Goal: Information Seeking & Learning: Learn about a topic

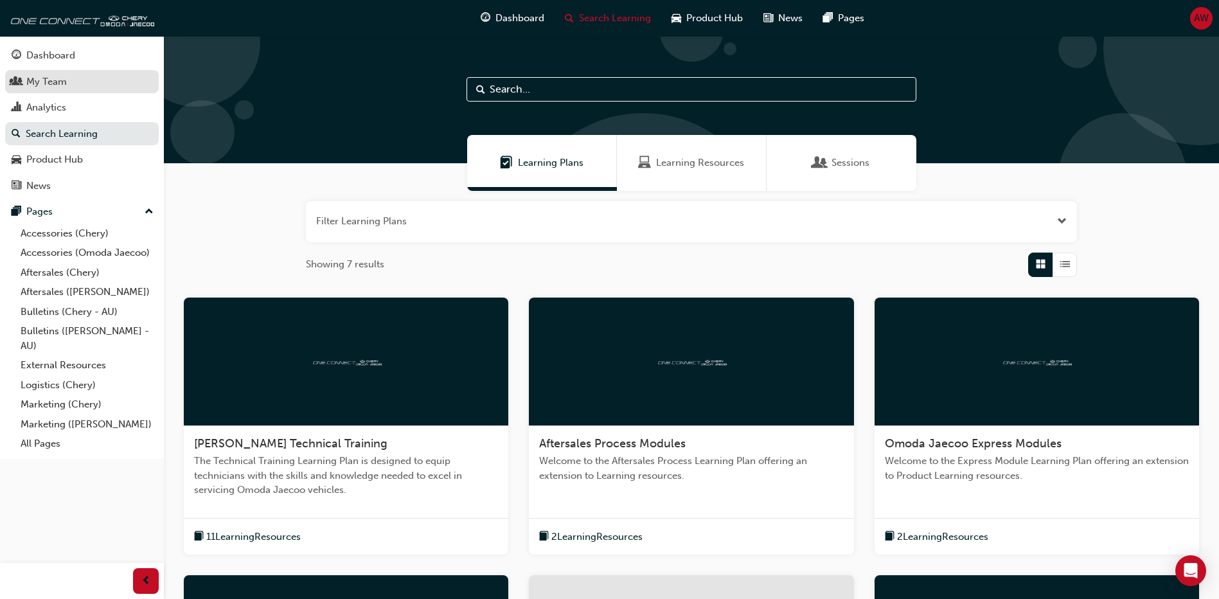
click at [51, 84] on div "My Team" at bounding box center [46, 82] width 40 height 15
click at [64, 87] on div "My Team" at bounding box center [46, 82] width 40 height 15
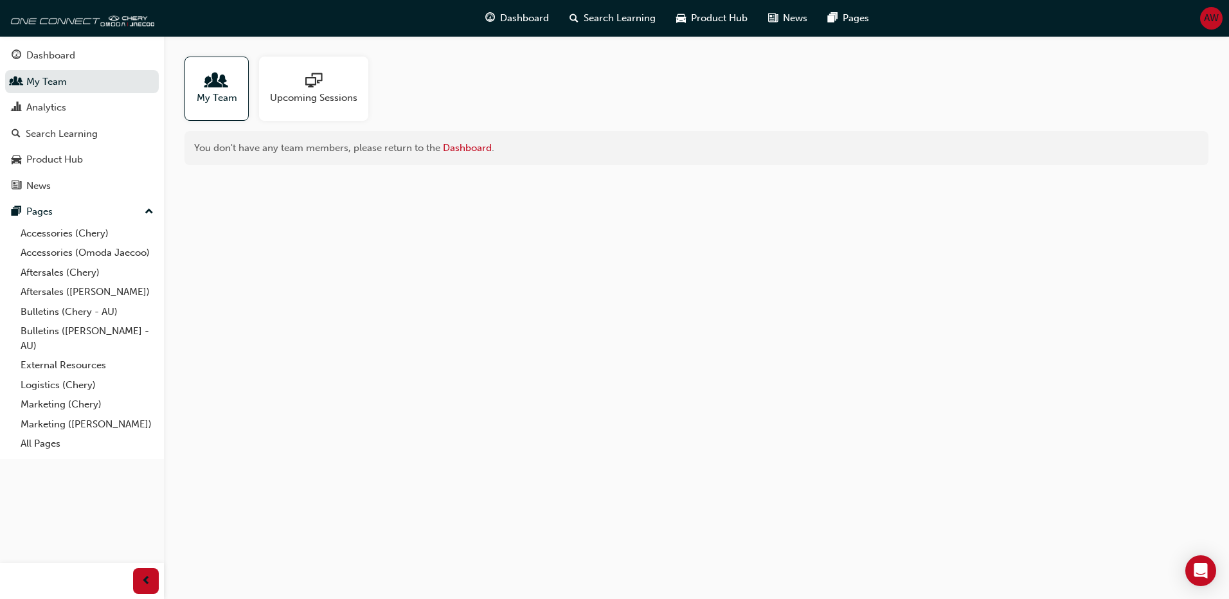
click at [213, 94] on span "My Team" at bounding box center [217, 98] width 40 height 15
click at [468, 153] on link "Dashboard" at bounding box center [467, 148] width 49 height 12
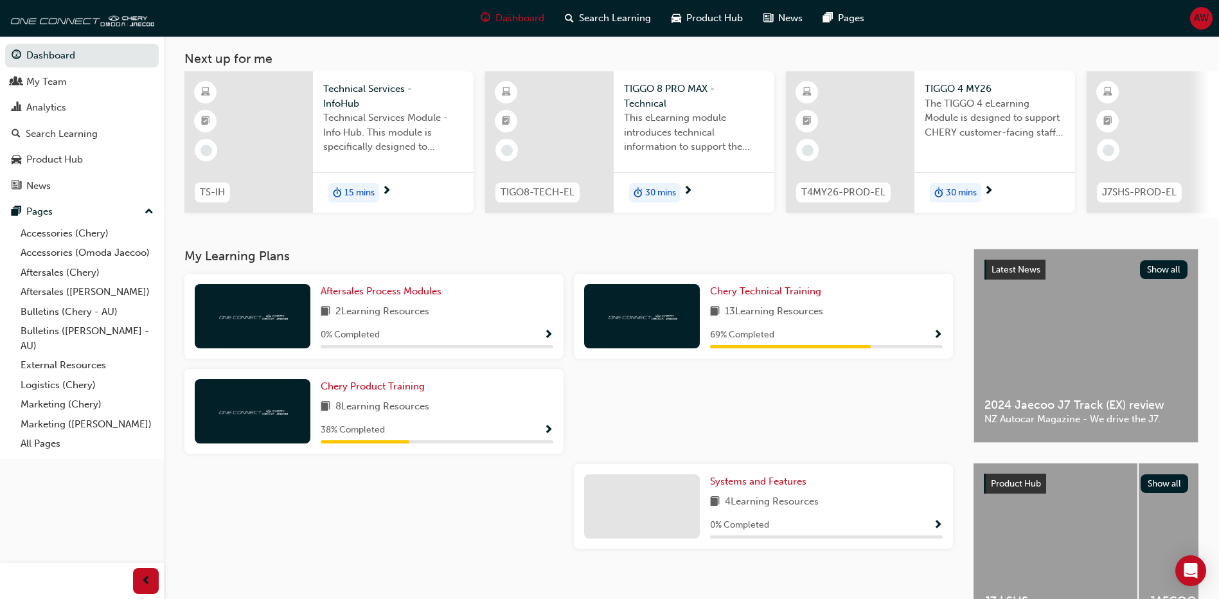
scroll to position [155, 0]
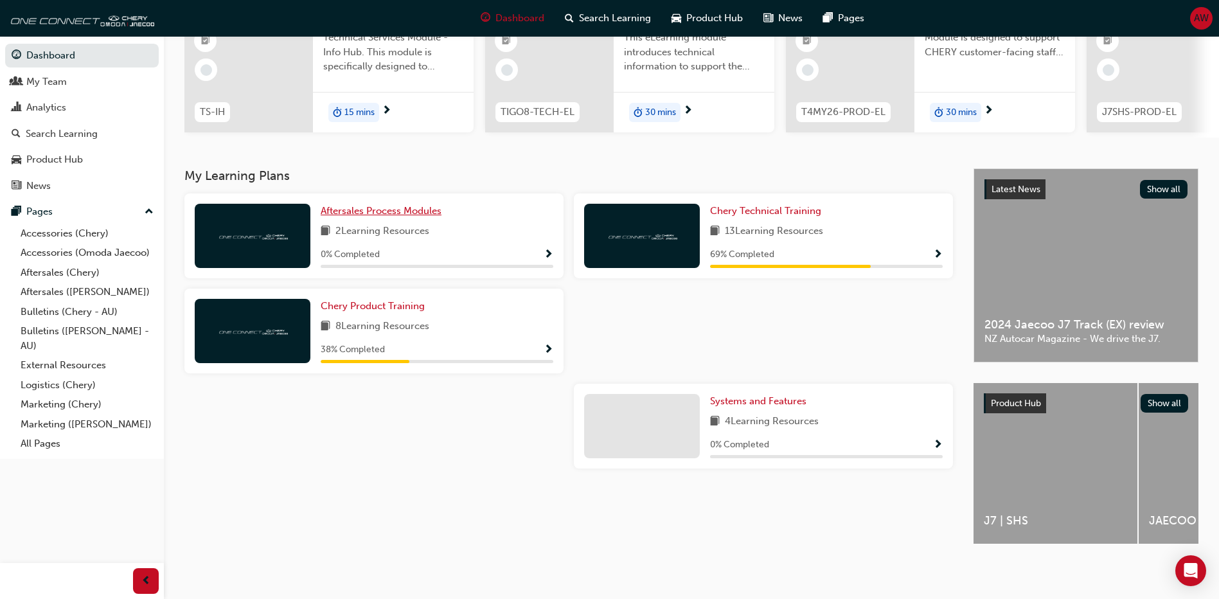
click at [360, 210] on span "Aftersales Process Modules" at bounding box center [381, 211] width 121 height 12
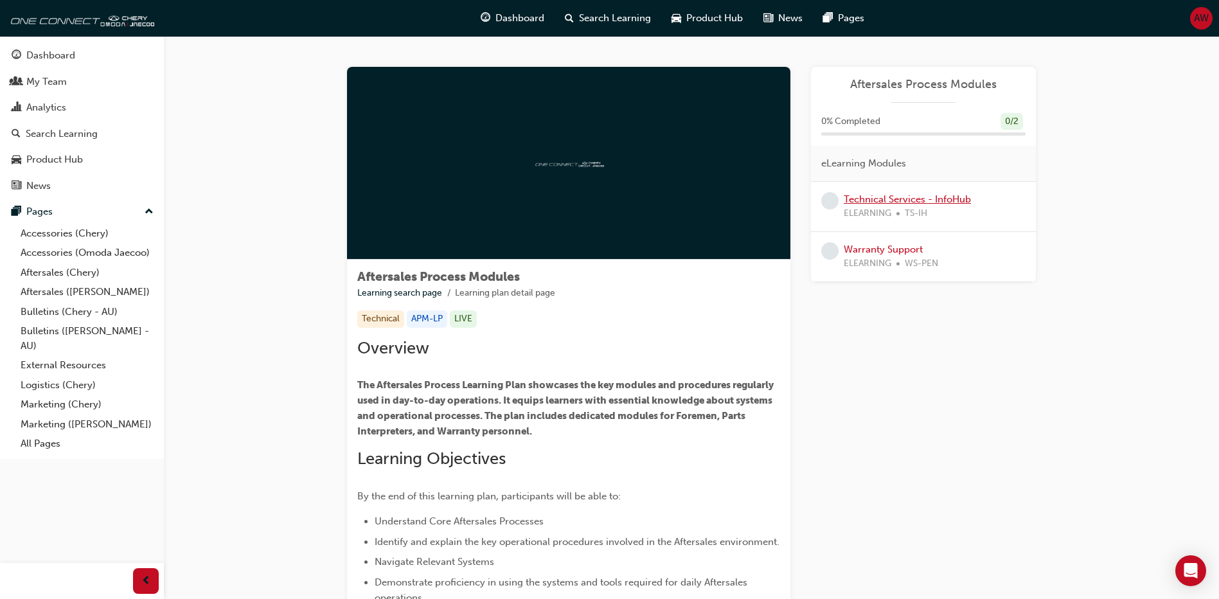
click at [869, 200] on link "Technical Services - InfoHub" at bounding box center [907, 199] width 127 height 12
